Goal: Task Accomplishment & Management: Complete application form

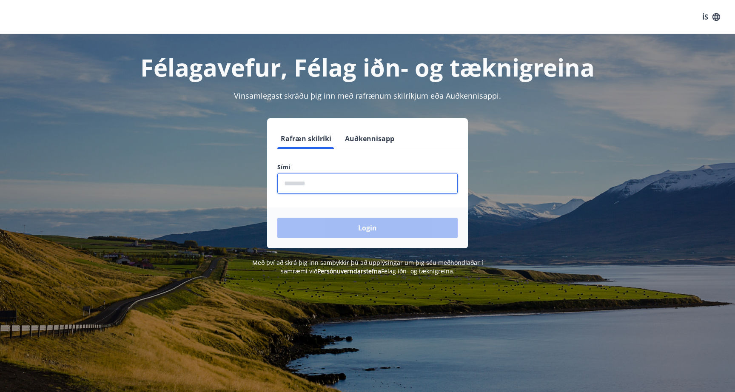
click at [358, 189] on input "phone" at bounding box center [367, 183] width 180 height 21
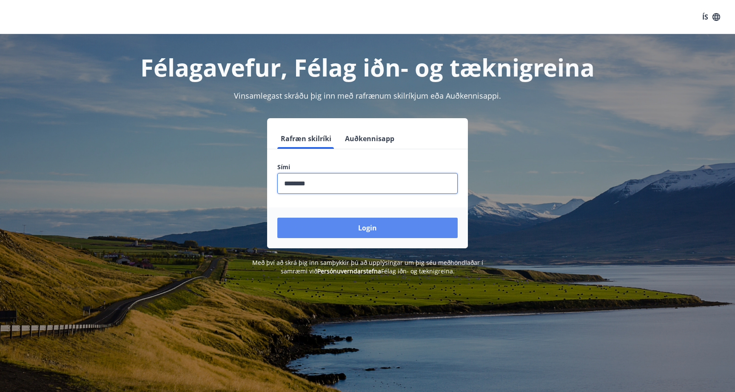
type input "********"
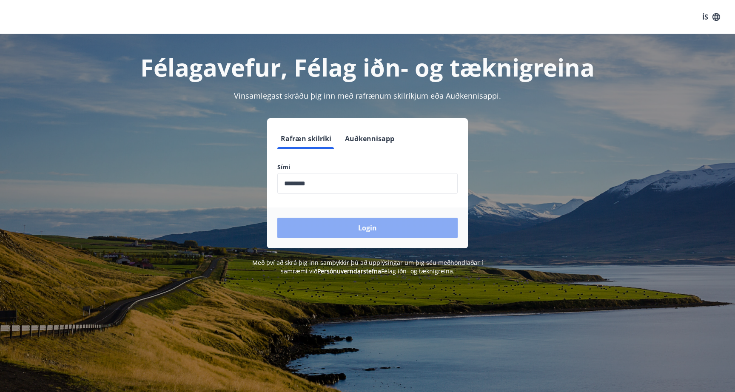
click at [373, 237] on button "Login" at bounding box center [367, 228] width 180 height 20
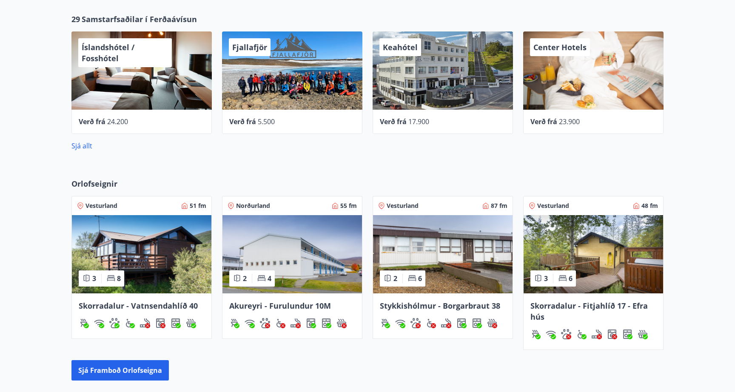
scroll to position [364, 0]
click at [421, 122] on span "17.900" at bounding box center [418, 121] width 21 height 9
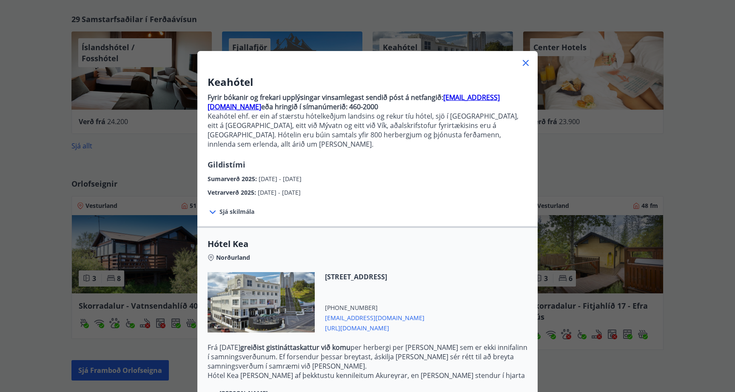
click at [498, 79] on h3 "Keahótel" at bounding box center [368, 82] width 320 height 14
click at [489, 71] on div "Keahótel Fyrir bókanir og frekari upplýsingar vinsamlegast sendið póst á netfan…" at bounding box center [367, 273] width 340 height 411
click at [532, 71] on div "Keahótel Fyrir bókanir og frekari upplýsingar vinsamlegast sendið póst á netfan…" at bounding box center [367, 273] width 340 height 411
click at [528, 63] on icon at bounding box center [526, 63] width 10 height 10
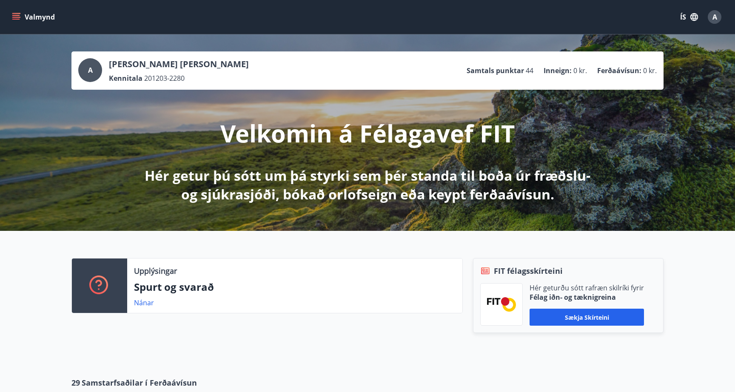
scroll to position [0, 0]
click at [16, 20] on icon "menu" at bounding box center [16, 17] width 9 height 9
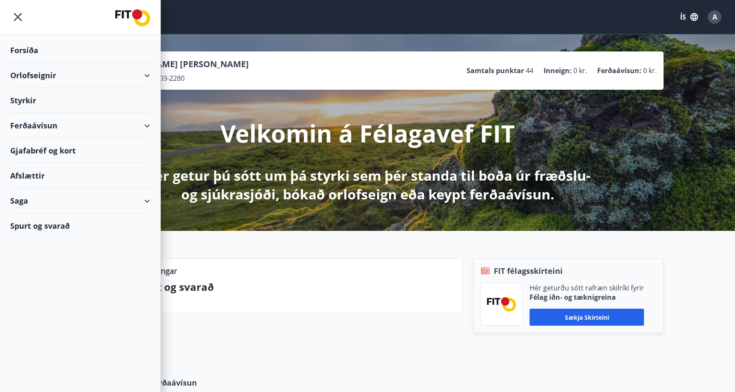
click at [28, 63] on div "Styrkir" at bounding box center [80, 50] width 140 height 25
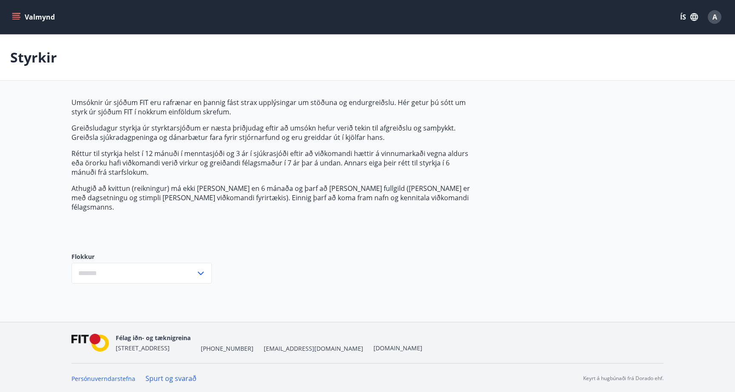
type input "***"
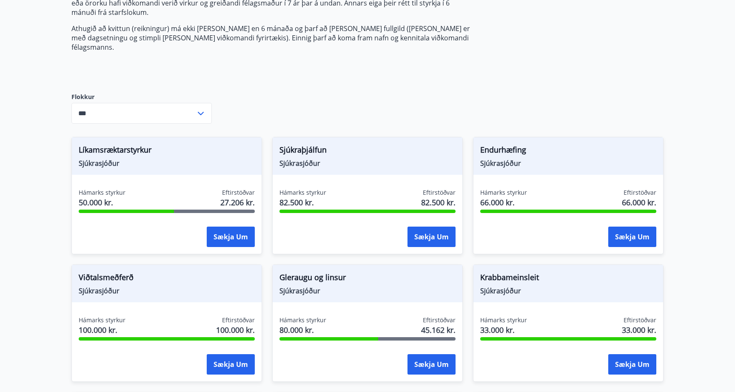
scroll to position [171, 0]
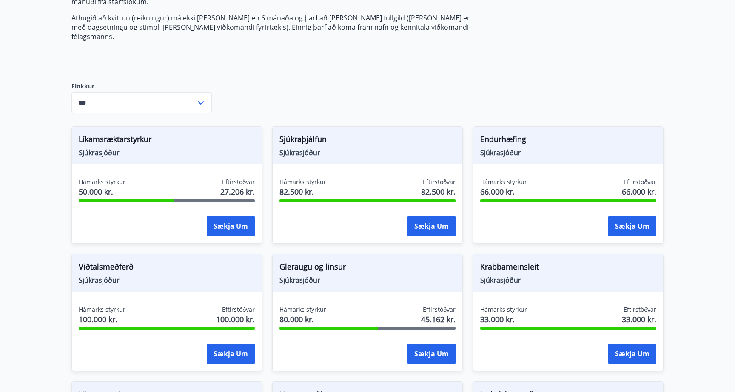
click at [131, 183] on div "Hámarks styrkur 50.000 kr. Eftirstöðvar 27.206 kr." at bounding box center [167, 188] width 176 height 21
click at [237, 186] on span "27.206 kr." at bounding box center [237, 191] width 34 height 11
drag, startPoint x: 217, startPoint y: 183, endPoint x: 258, endPoint y: 183, distance: 40.9
click at [257, 183] on div "Hámarks styrkur 50.000 kr. Eftirstöðvar 27.206 kr. Sækja um" at bounding box center [167, 209] width 190 height 62
click at [223, 186] on span "27.206 kr." at bounding box center [237, 191] width 34 height 11
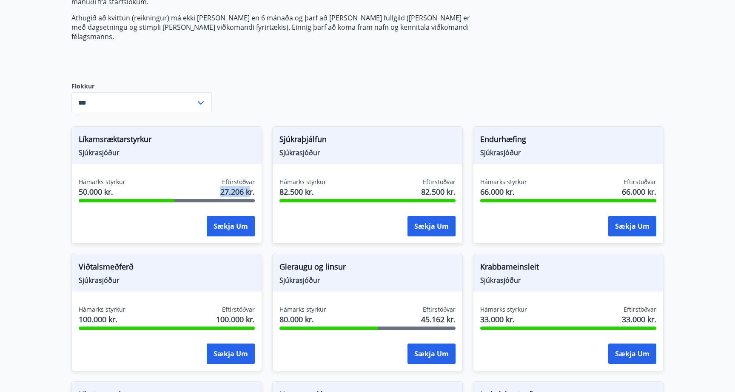
drag, startPoint x: 214, startPoint y: 183, endPoint x: 242, endPoint y: 178, distance: 27.8
click at [244, 178] on div "Hámarks styrkur 50.000 kr. Eftirstöðvar 27.206 kr." at bounding box center [167, 188] width 176 height 21
click at [242, 186] on span "27.206 kr." at bounding box center [237, 191] width 34 height 11
click at [230, 216] on button "Sækja um" at bounding box center [231, 226] width 48 height 20
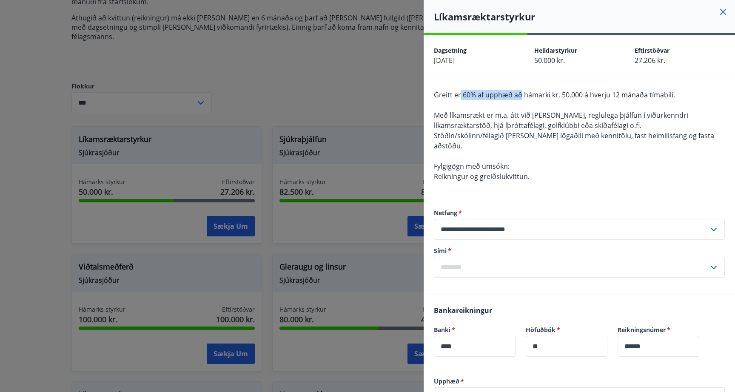
drag, startPoint x: 460, startPoint y: 93, endPoint x: 521, endPoint y: 93, distance: 60.9
click at [522, 93] on span "Greitt er 60% af upphæð að hámarki kr. 50.000 á hverju 12 mánaða tímabili." at bounding box center [554, 94] width 241 height 9
click at [521, 93] on span "Greitt er 60% af upphæð að hámarki kr. 50.000 á hverju 12 mánaða tímabili." at bounding box center [554, 94] width 241 height 9
click at [479, 93] on span "Greitt er 60% af upphæð að hámarki kr. 50.000 á hverju 12 mánaða tímabili." at bounding box center [554, 94] width 241 height 9
click at [334, 117] on div at bounding box center [367, 196] width 735 height 392
